Goal: Task Accomplishment & Management: Manage account settings

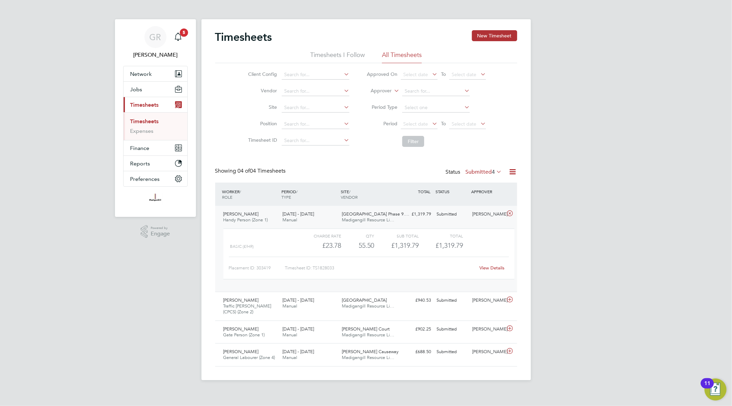
click at [513, 169] on icon at bounding box center [513, 172] width 9 height 9
click at [480, 187] on li "Export Timesheets" at bounding box center [470, 188] width 91 height 10
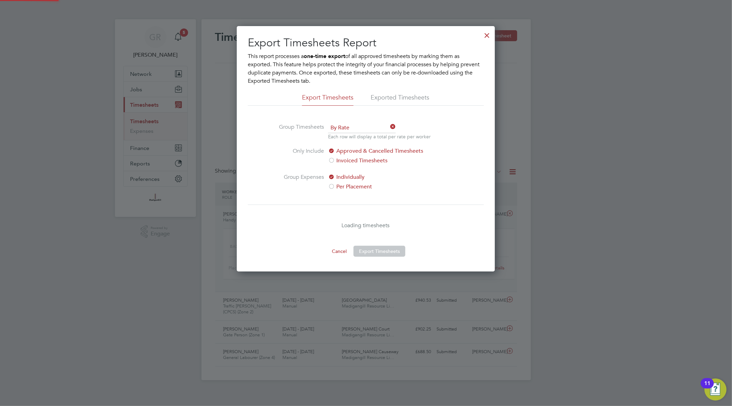
scroll to position [3, 3]
click at [485, 33] on div at bounding box center [487, 33] width 12 height 12
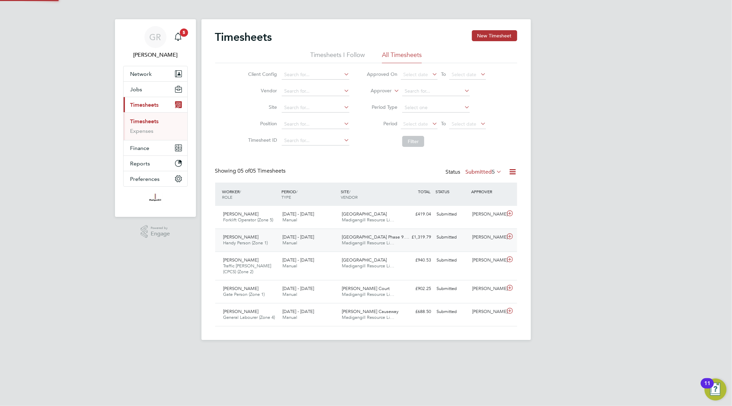
scroll to position [17, 60]
click at [478, 239] on div "[PERSON_NAME]" at bounding box center [488, 237] width 36 height 11
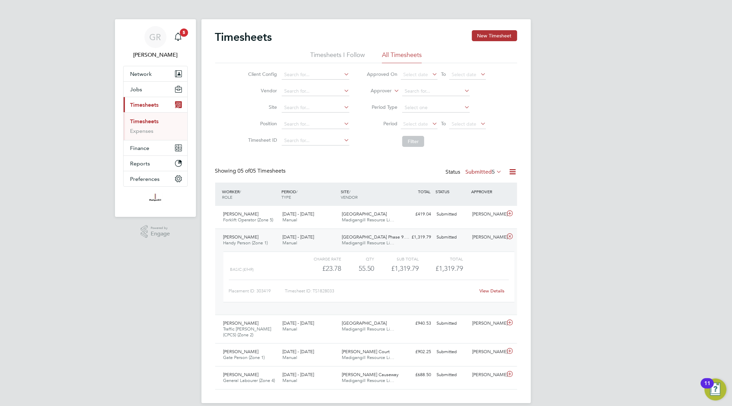
click at [487, 290] on link "View Details" at bounding box center [492, 291] width 25 height 6
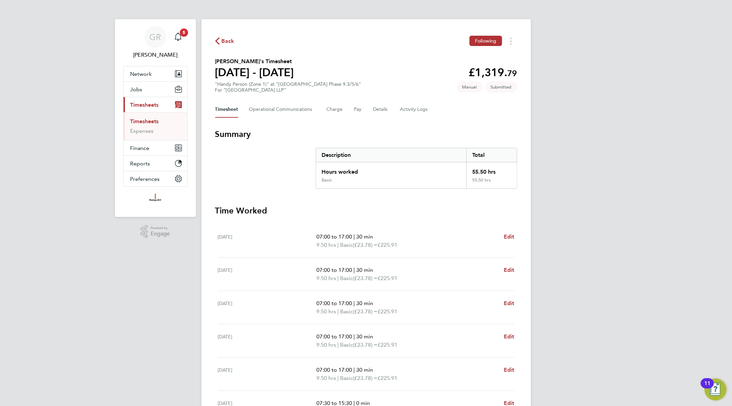
click at [365, 112] on div "Timesheet Operational Communications Charge Pay Details Activity Logs" at bounding box center [366, 109] width 302 height 16
click at [358, 112] on button "Pay" at bounding box center [358, 109] width 8 height 16
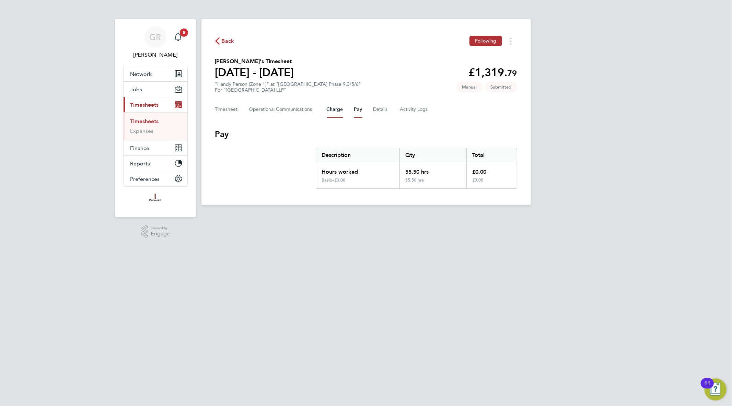
click at [336, 111] on button "Charge" at bounding box center [335, 109] width 16 height 16
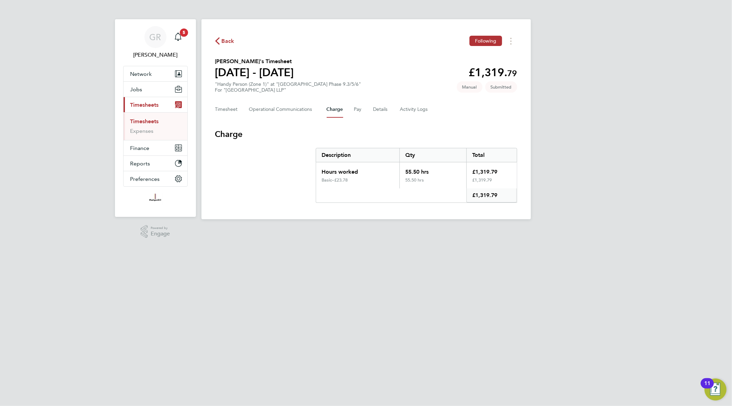
click at [391, 107] on div "Timesheet Operational Communications Charge Pay Details Activity Logs" at bounding box center [366, 109] width 302 height 16
click at [376, 112] on button "Details" at bounding box center [381, 109] width 16 height 16
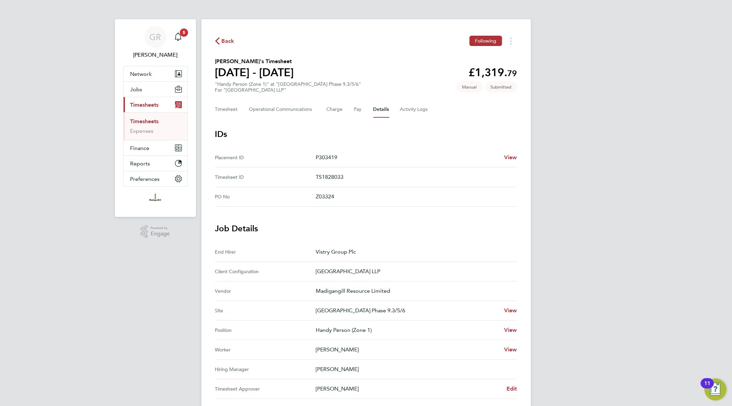
scroll to position [114, 0]
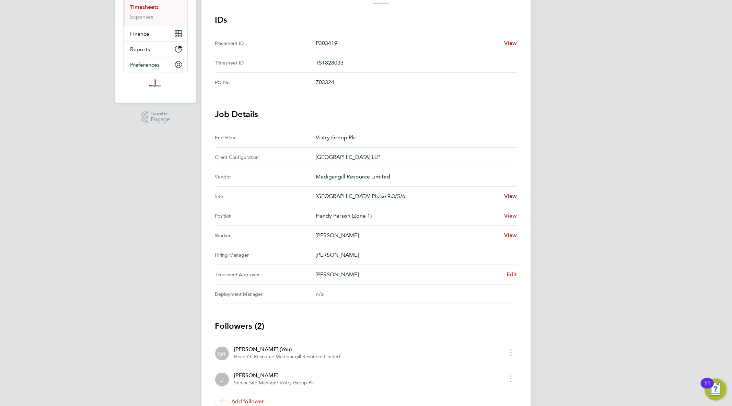
click at [515, 275] on span "Edit" at bounding box center [512, 274] width 11 height 7
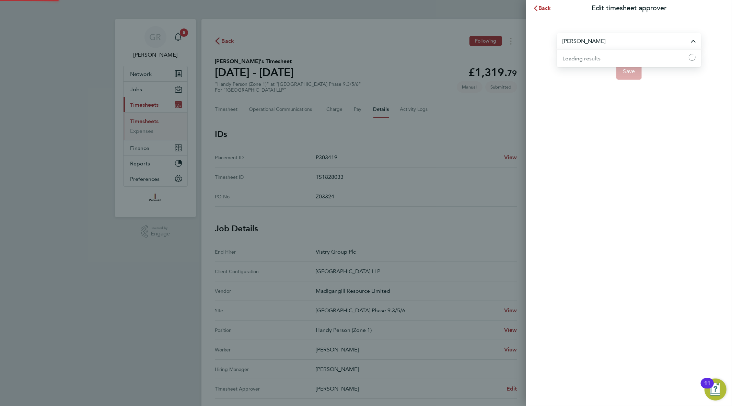
click at [594, 45] on input "[PERSON_NAME]" at bounding box center [629, 41] width 144 height 16
click at [594, 72] on span "Kristoffer Lee" at bounding box center [585, 75] width 44 height 8
type input "Kristoffer Lee"
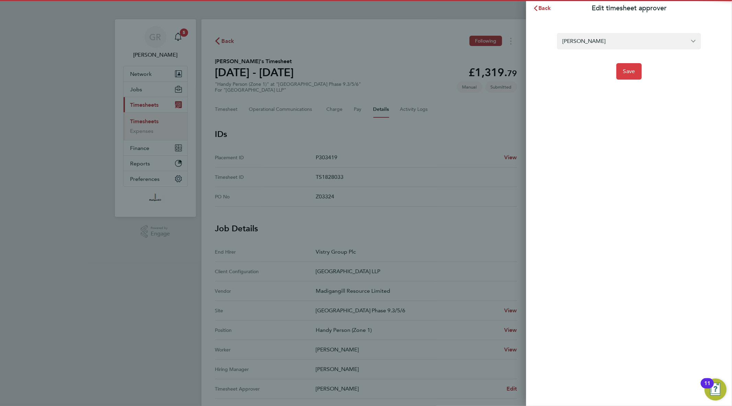
click at [626, 70] on span "Save" at bounding box center [629, 71] width 12 height 7
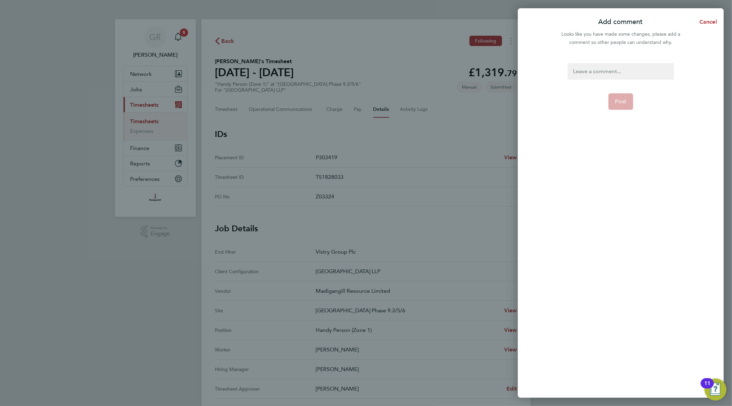
click at [603, 70] on div at bounding box center [621, 71] width 106 height 16
click at [630, 100] on button "Post" at bounding box center [621, 101] width 25 height 16
